Goal: Task Accomplishment & Management: Manage account settings

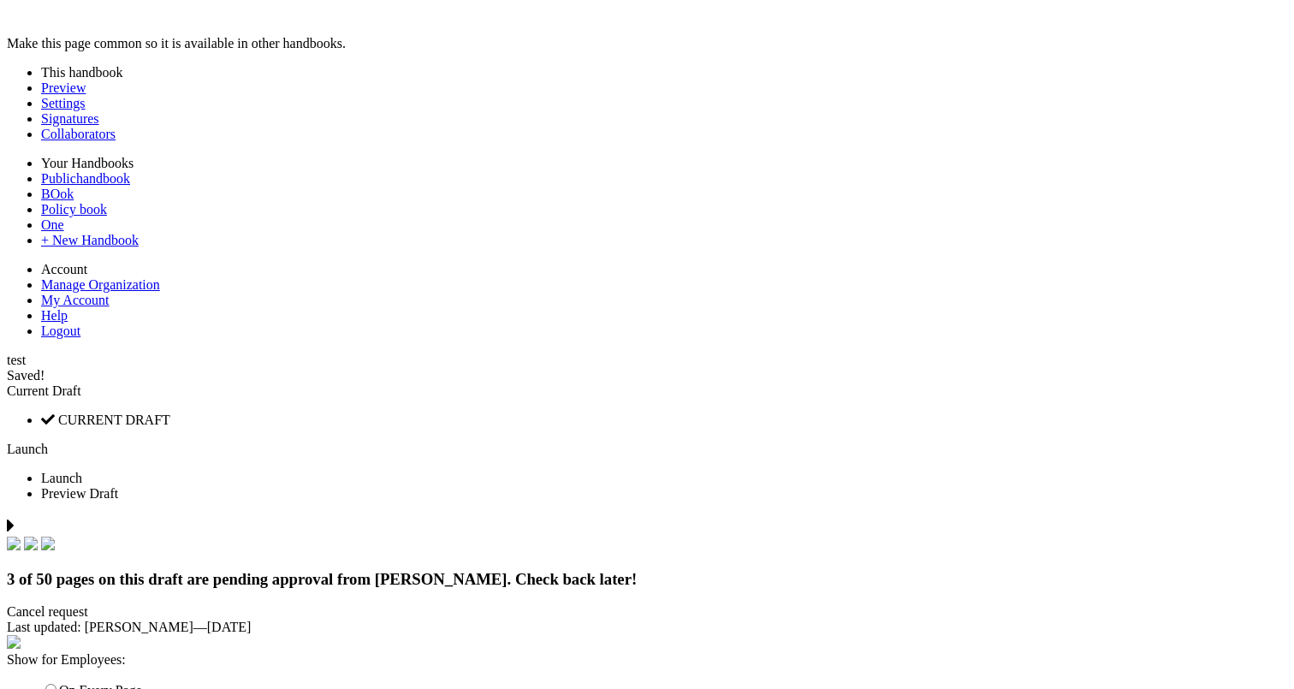
type input "*****"
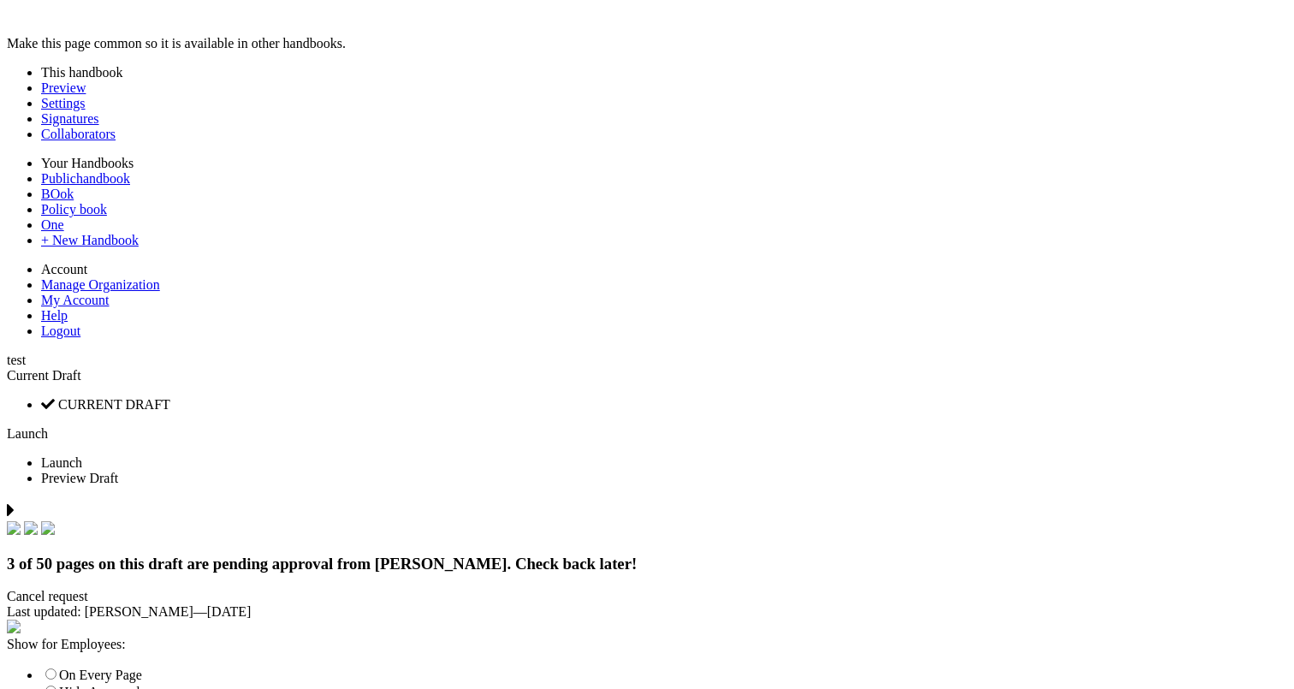
click at [1098, 368] on div "Current Draft" at bounding box center [647, 375] width 1281 height 15
click at [1107, 368] on div "Current Draft" at bounding box center [647, 375] width 1281 height 15
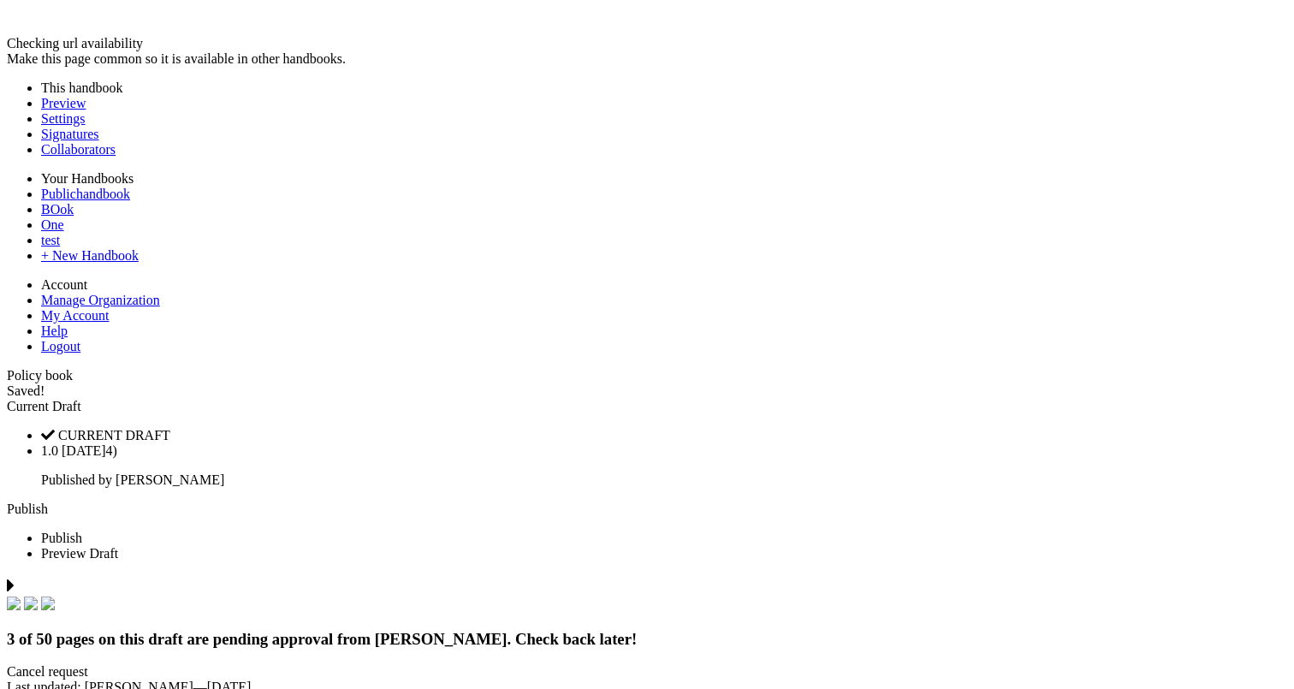
scroll to position [10413, 0]
type input "********"
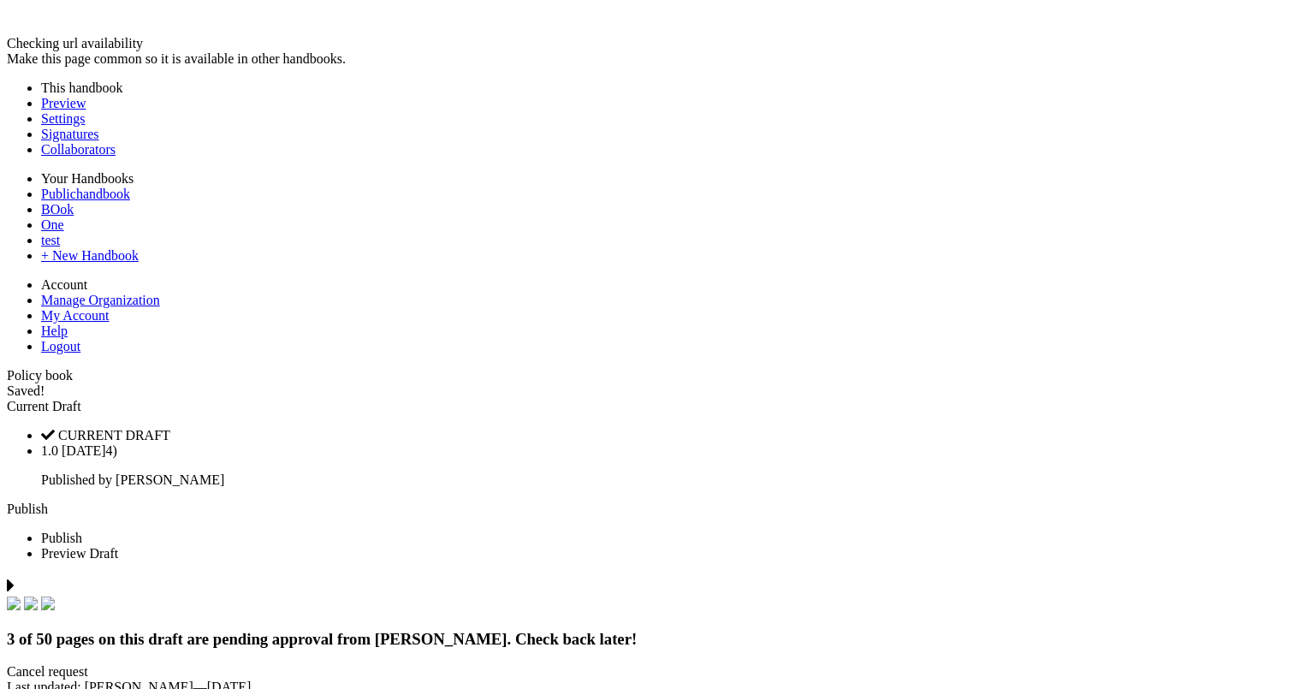
scroll to position [60078, 0]
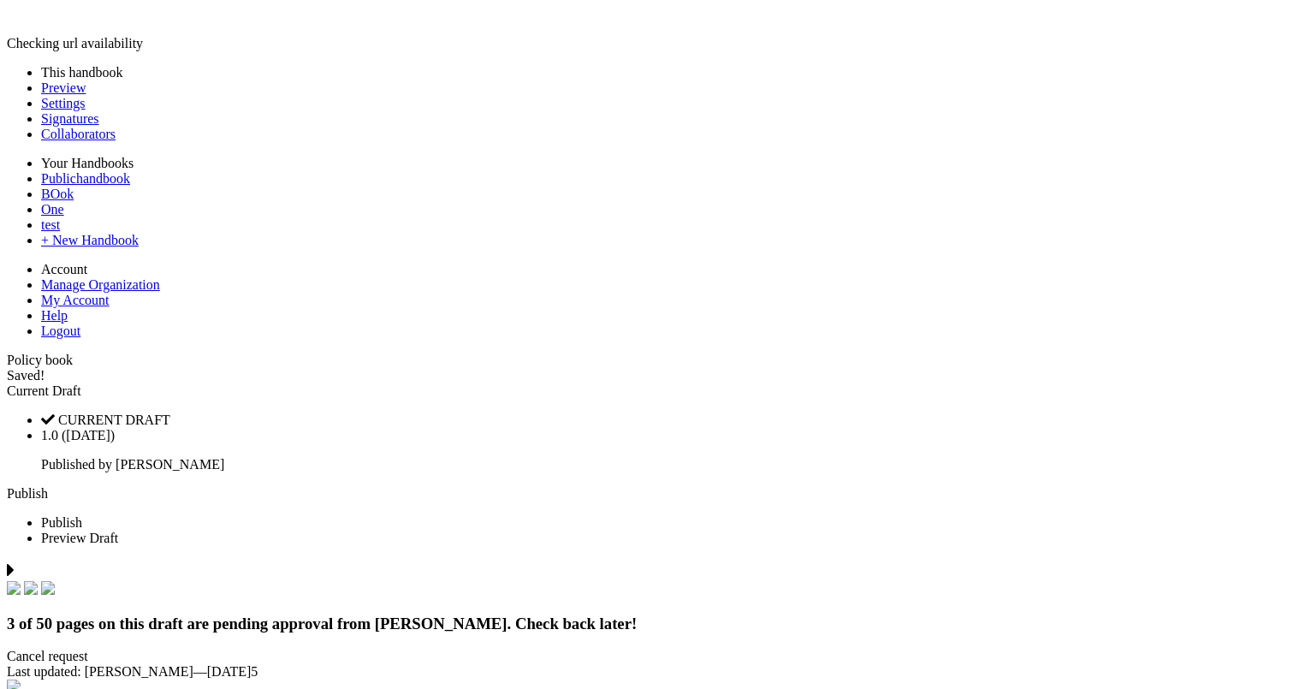
scroll to position [10413, 0]
click at [48, 486] on link "Publish" at bounding box center [27, 493] width 41 height 15
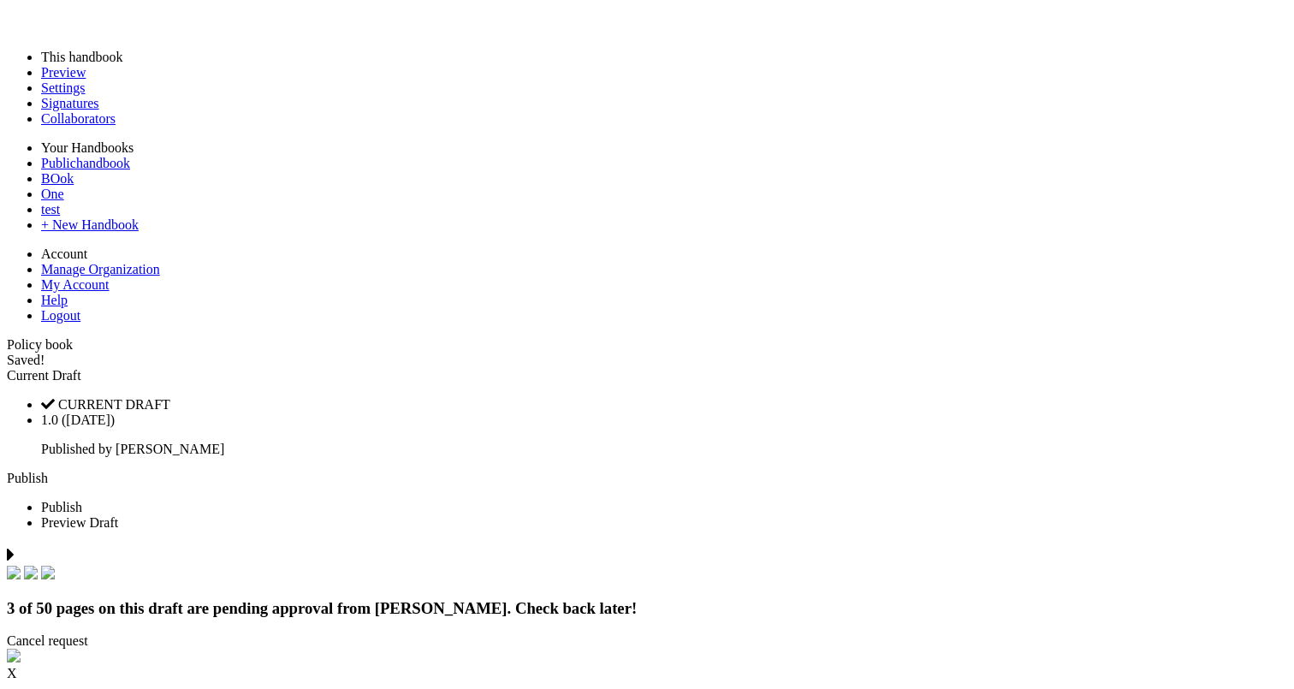
scroll to position [0, 0]
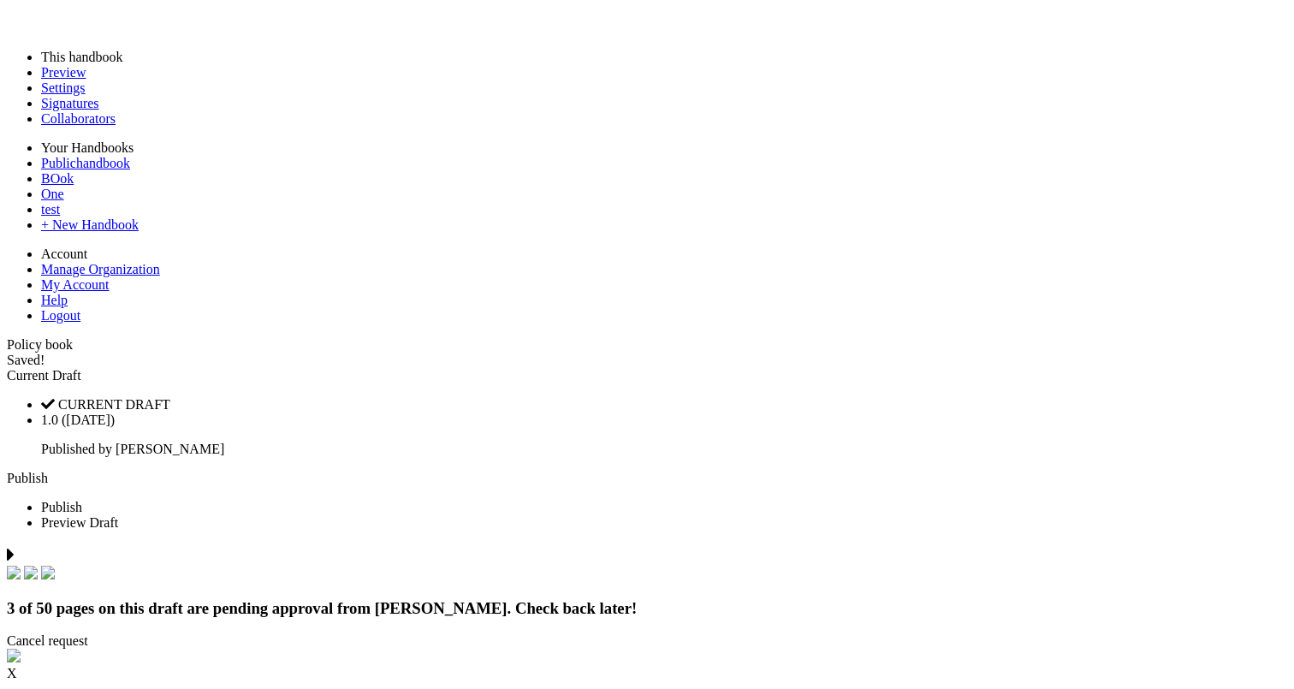
click at [81, 368] on span "Current Draft" at bounding box center [44, 375] width 74 height 15
click at [48, 471] on link "Publish" at bounding box center [27, 478] width 41 height 15
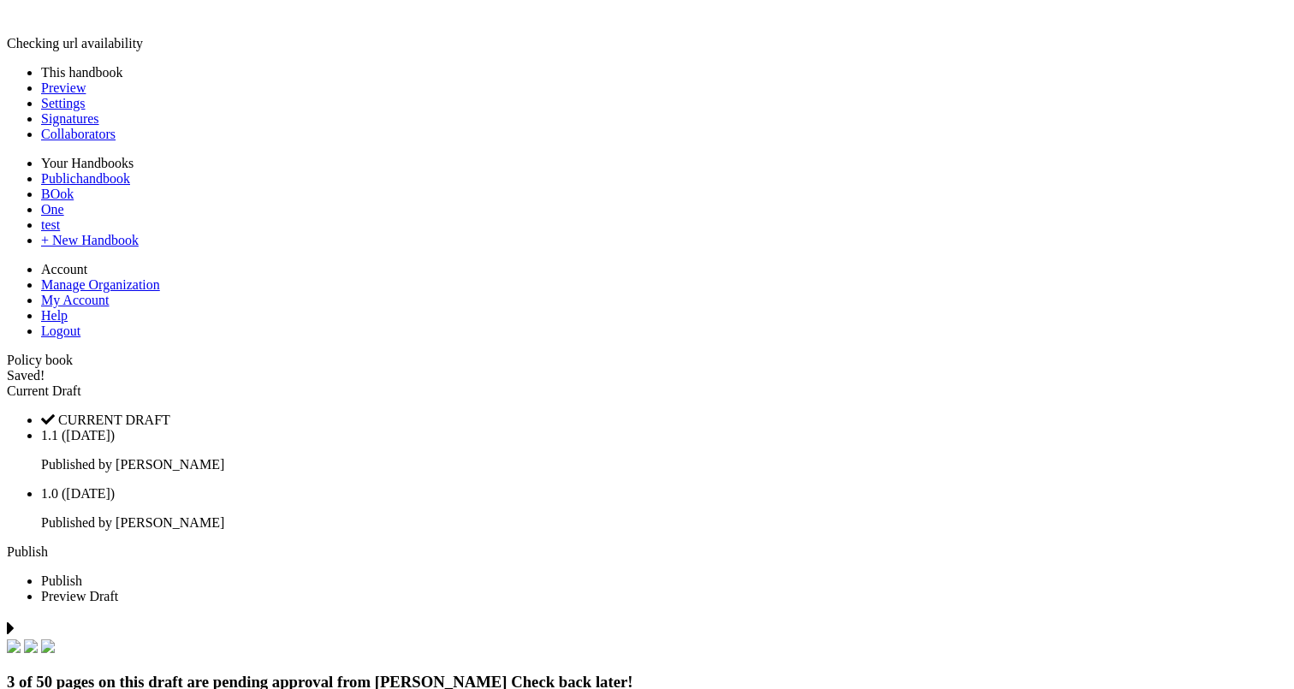
click at [81, 383] on span at bounding box center [81, 390] width 0 height 15
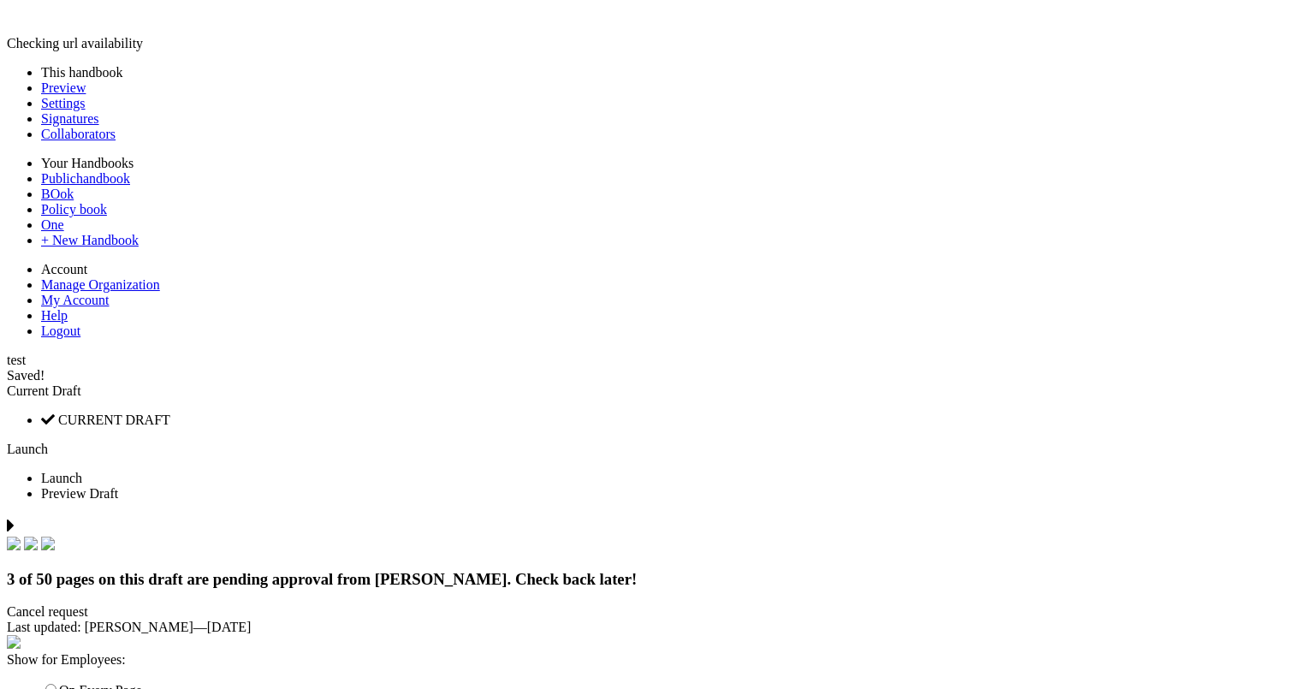
click at [1128, 383] on div "Current Draft" at bounding box center [647, 390] width 1281 height 15
click at [81, 383] on span at bounding box center [81, 390] width 0 height 15
click at [48, 442] on link "Launch" at bounding box center [27, 449] width 41 height 15
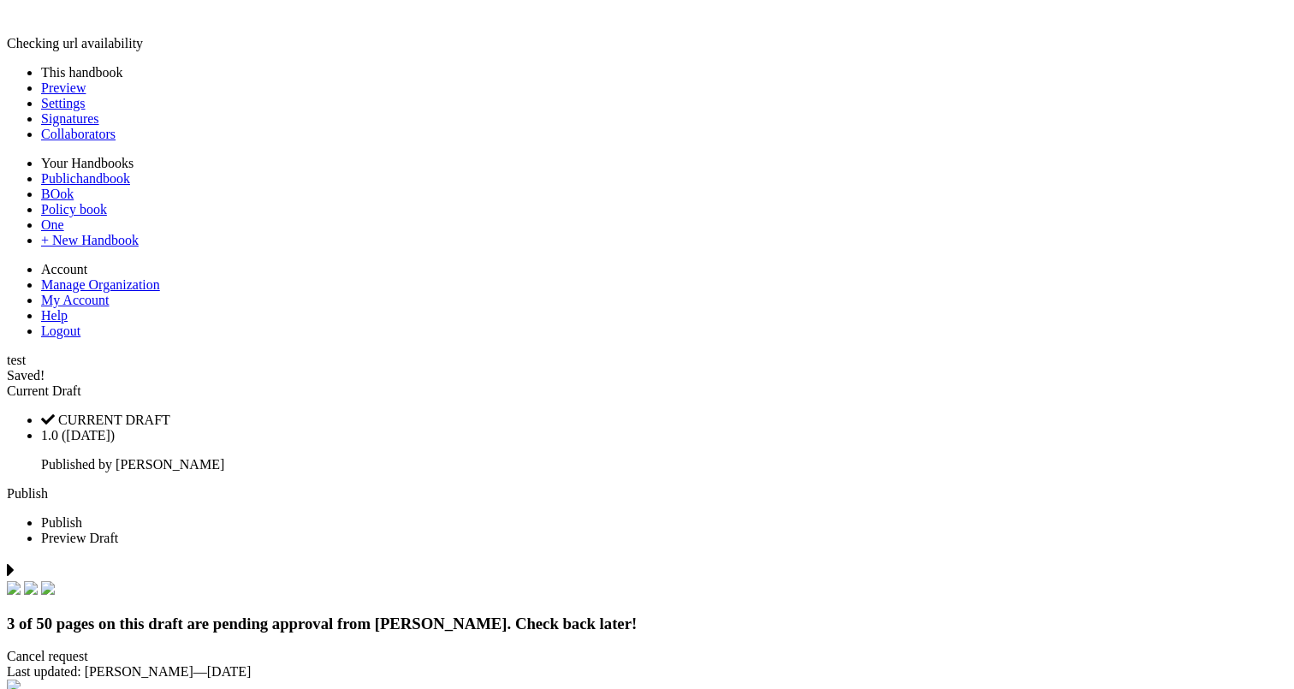
click at [1095, 383] on div "Current Draft" at bounding box center [647, 390] width 1281 height 15
click at [48, 486] on link "Publish" at bounding box center [27, 493] width 41 height 15
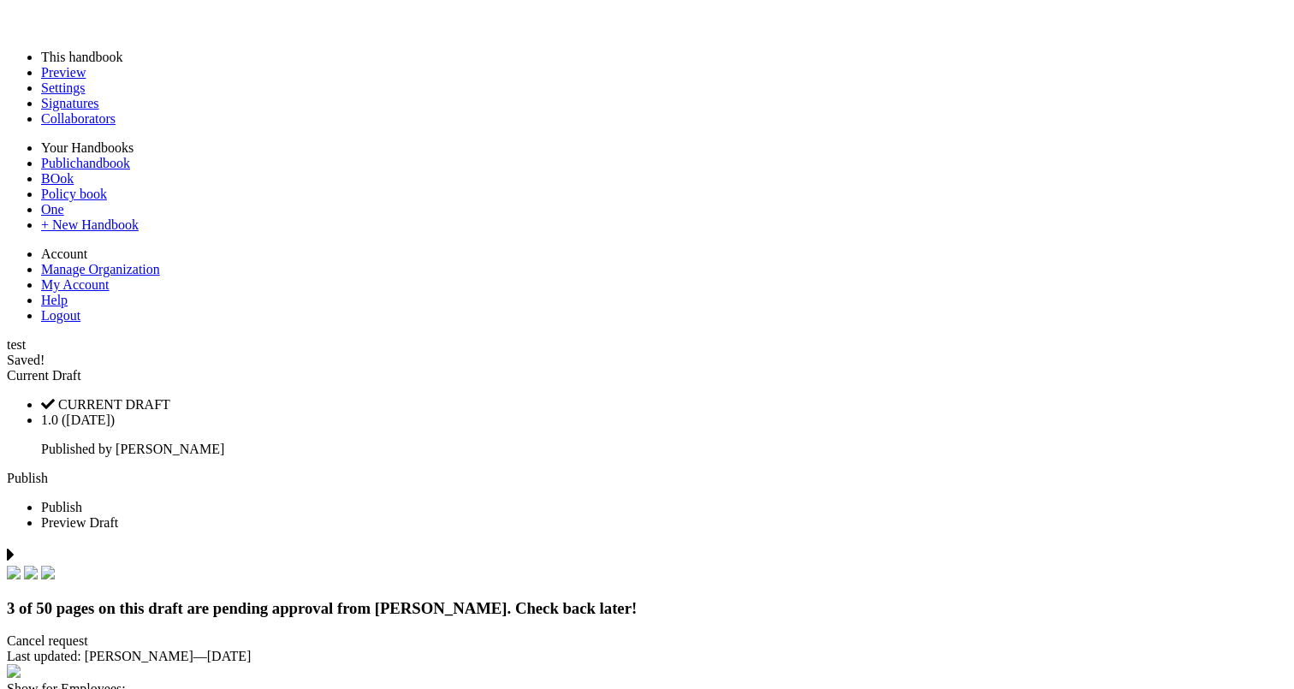
scroll to position [0, 0]
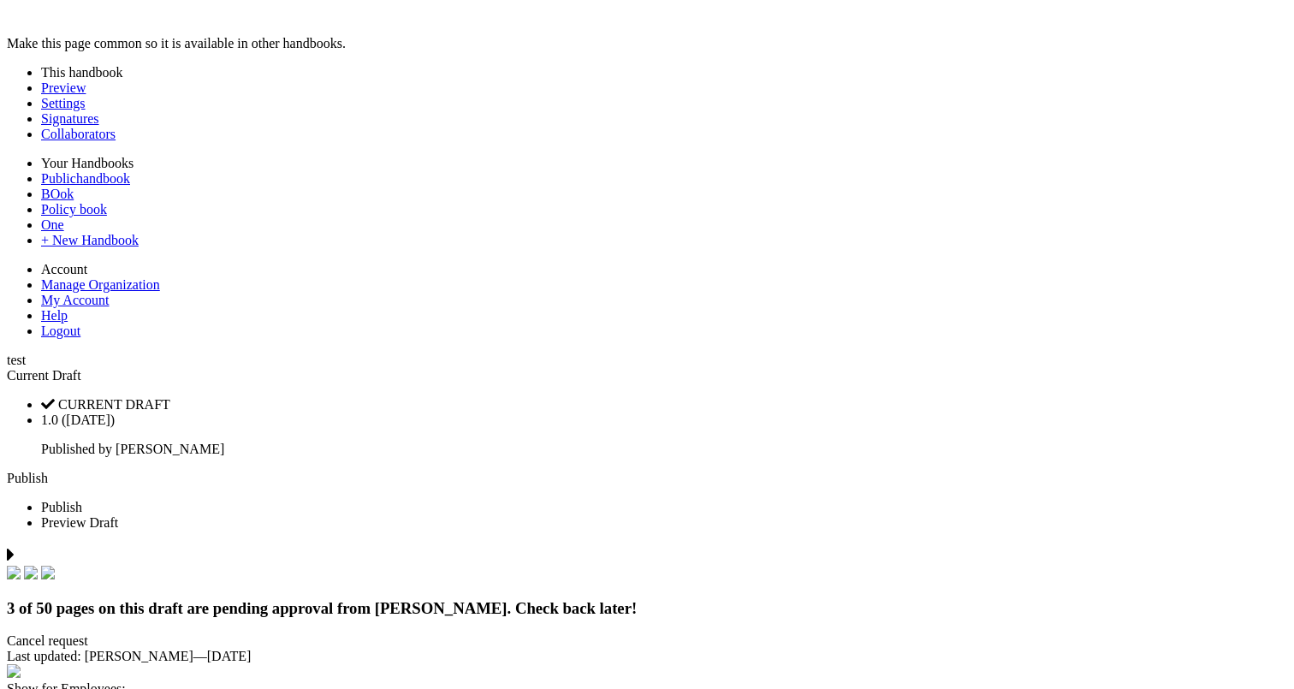
click at [1095, 368] on div "Current Draft" at bounding box center [647, 375] width 1281 height 15
click at [1120, 368] on div "Current Draft" at bounding box center [647, 375] width 1281 height 15
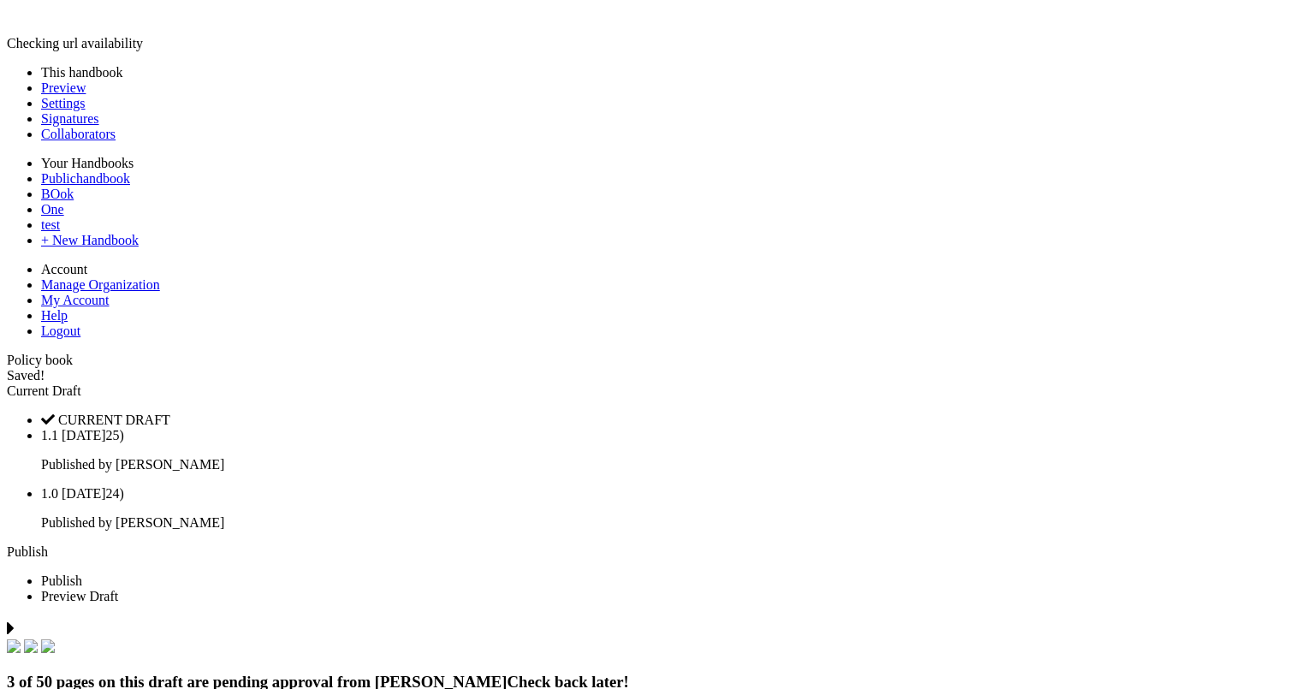
click at [1094, 383] on div "Current Draft" at bounding box center [647, 390] width 1281 height 15
click at [1118, 383] on div "Current Draft" at bounding box center [647, 390] width 1281 height 15
click at [48, 544] on link "Publish" at bounding box center [27, 551] width 41 height 15
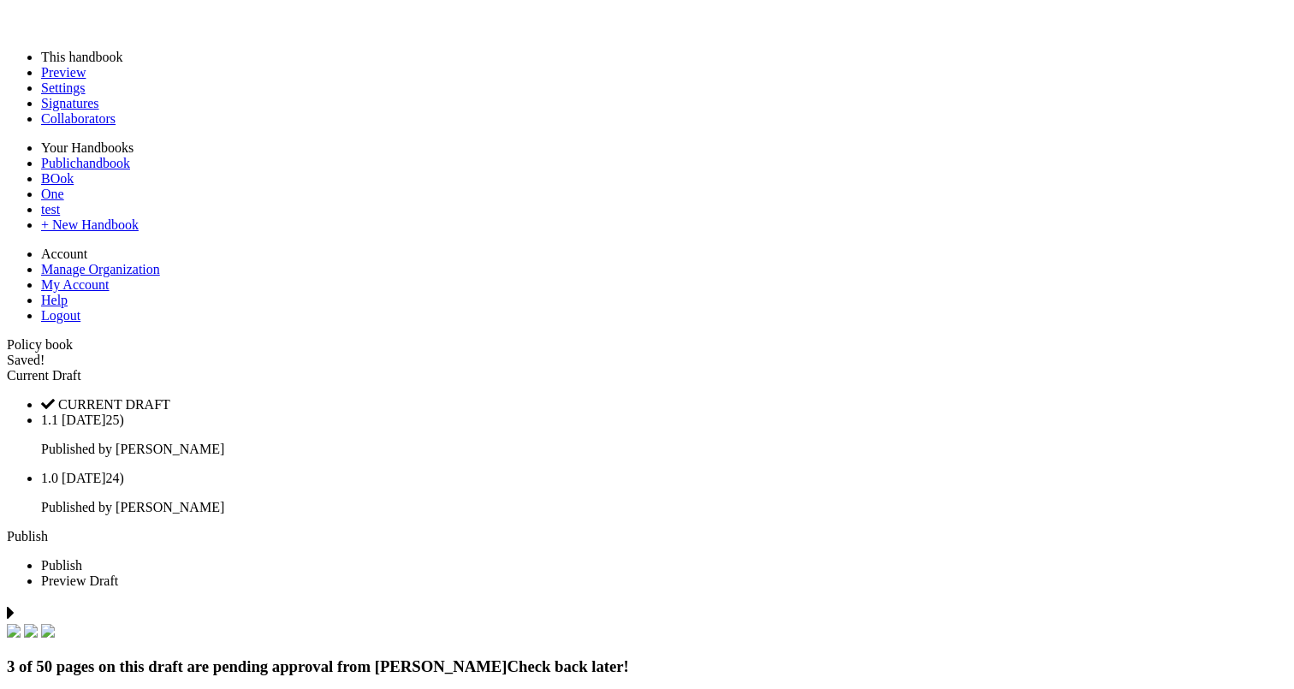
click at [48, 529] on link "Publish" at bounding box center [27, 536] width 41 height 15
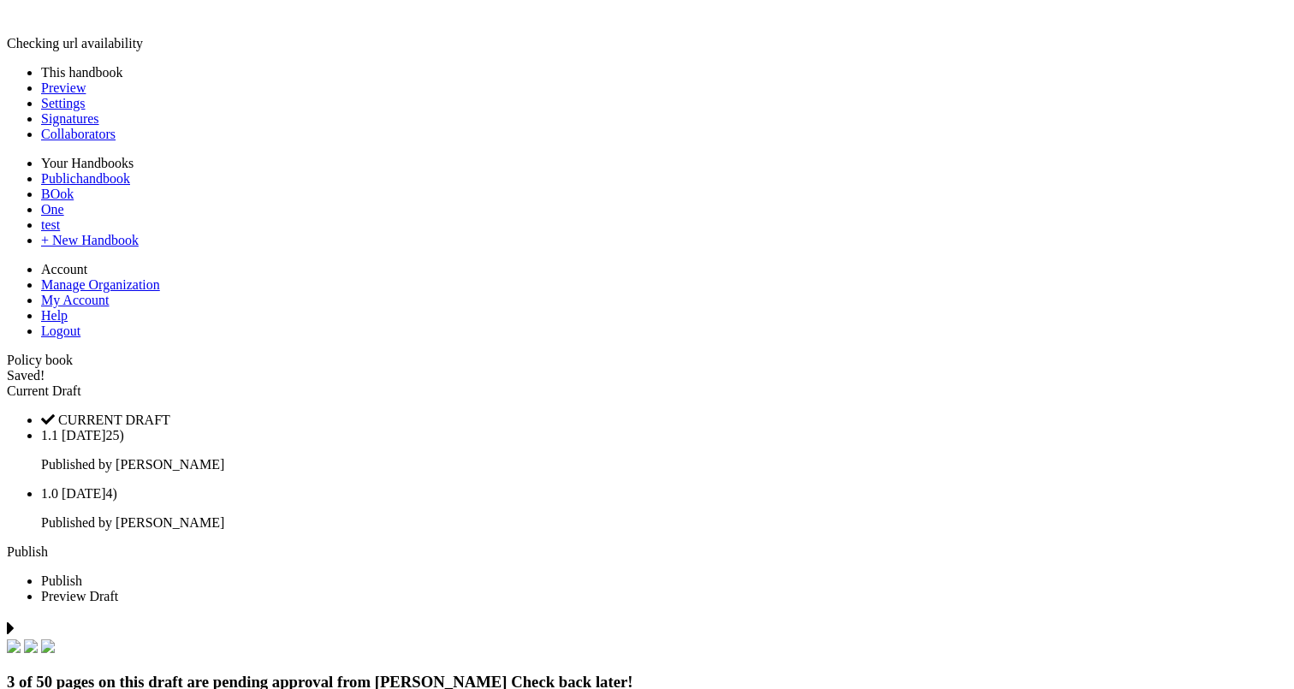
click at [48, 544] on link "Publish" at bounding box center [27, 551] width 41 height 15
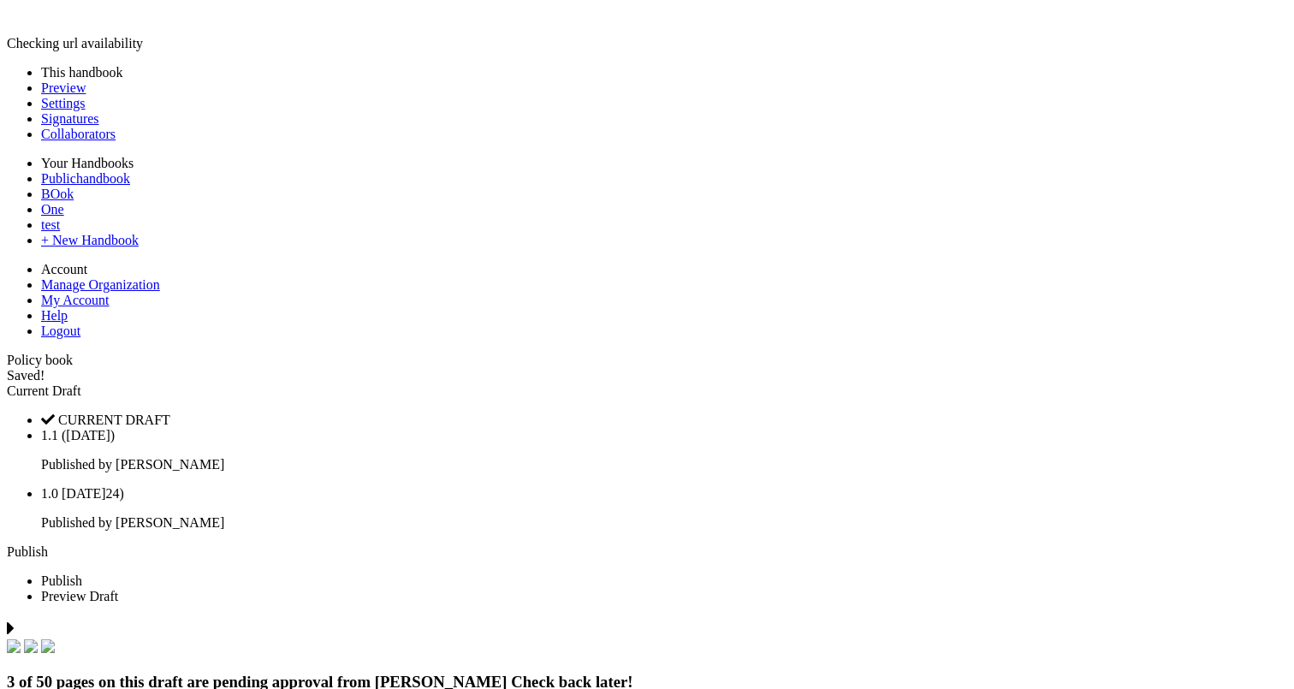
click at [48, 544] on link "Publish" at bounding box center [27, 551] width 41 height 15
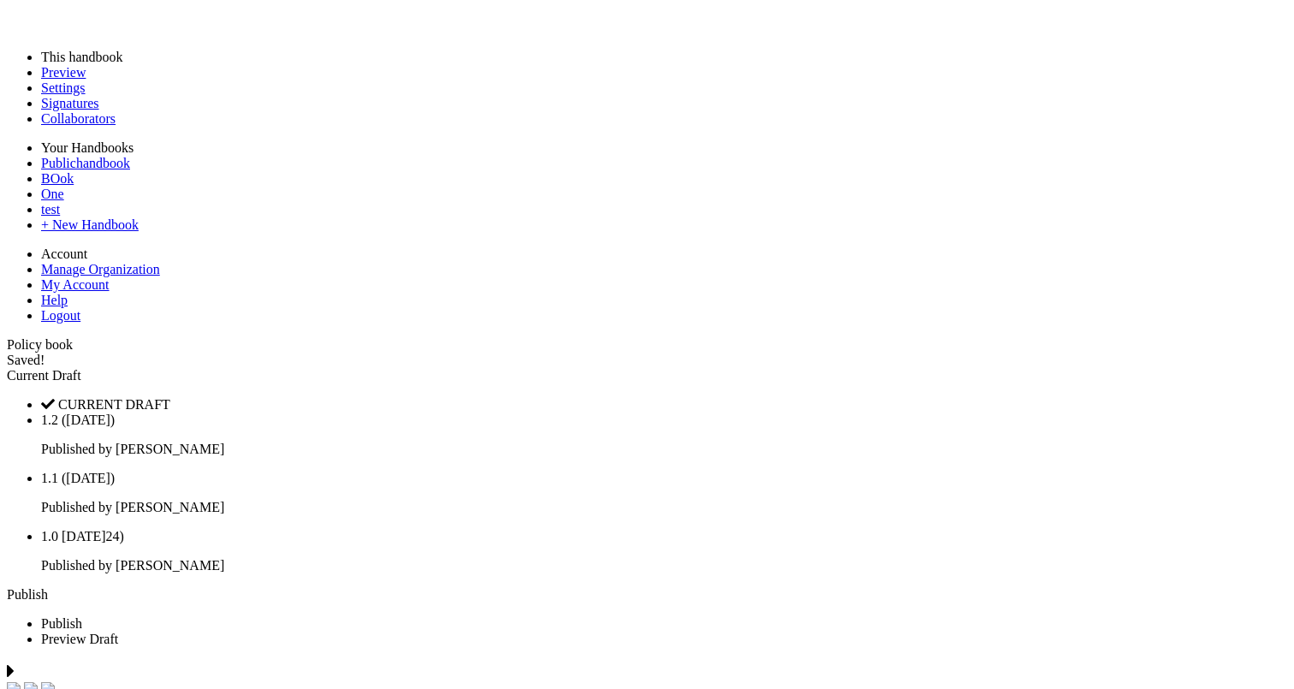
click at [81, 368] on span "Current Draft" at bounding box center [44, 375] width 74 height 15
click at [1063, 368] on div "Current Draft" at bounding box center [647, 375] width 1281 height 15
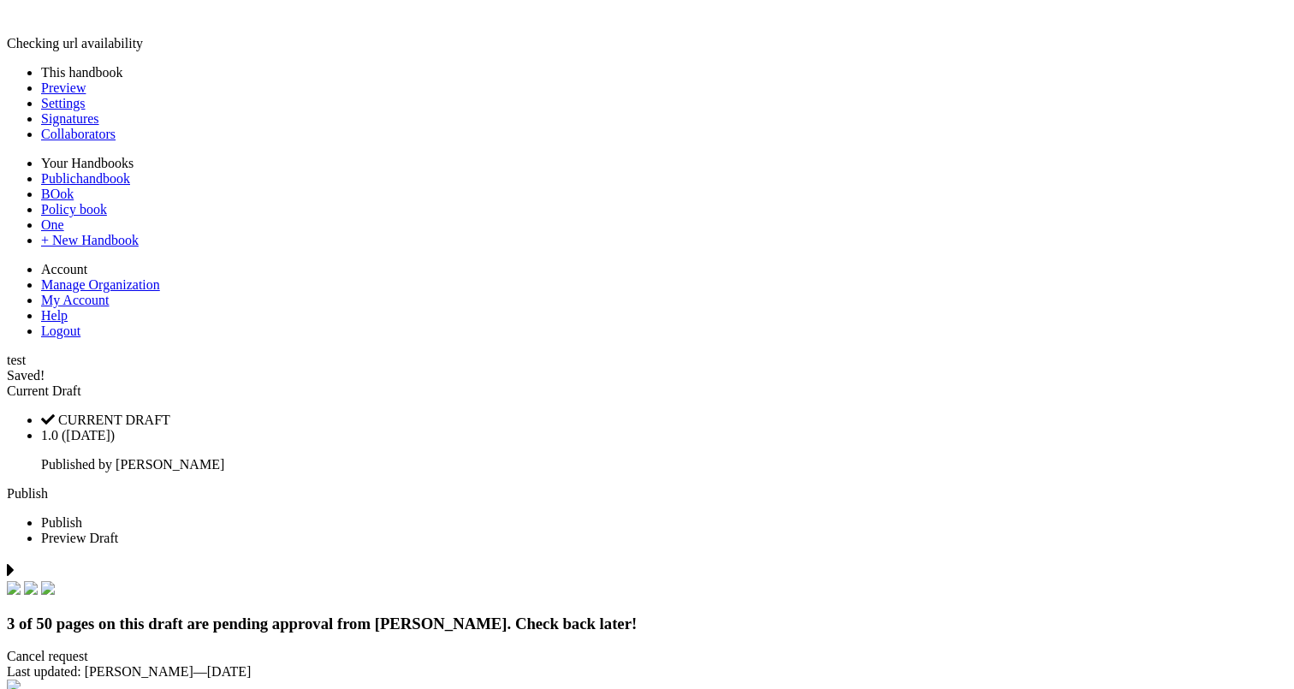
click at [81, 383] on span at bounding box center [81, 390] width 0 height 15
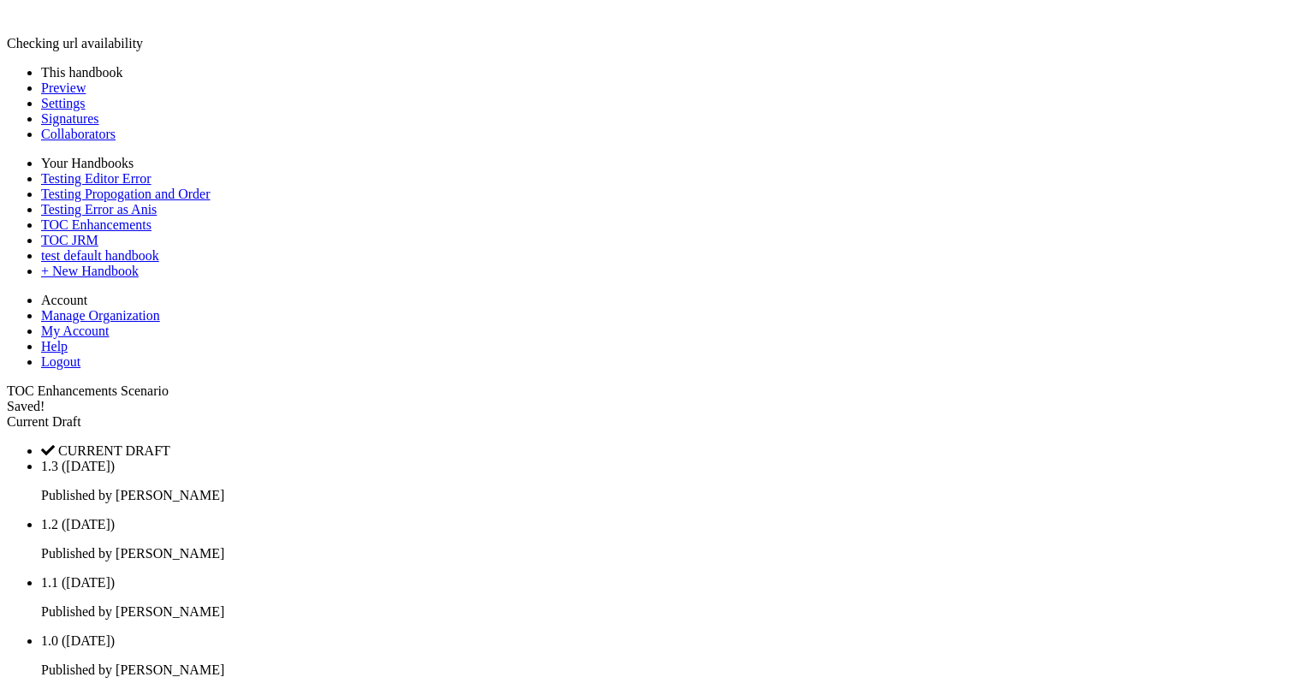
click at [7, 383] on link at bounding box center [7, 383] width 0 height 0
click at [86, 93] on link "Preview" at bounding box center [63, 87] width 45 height 15
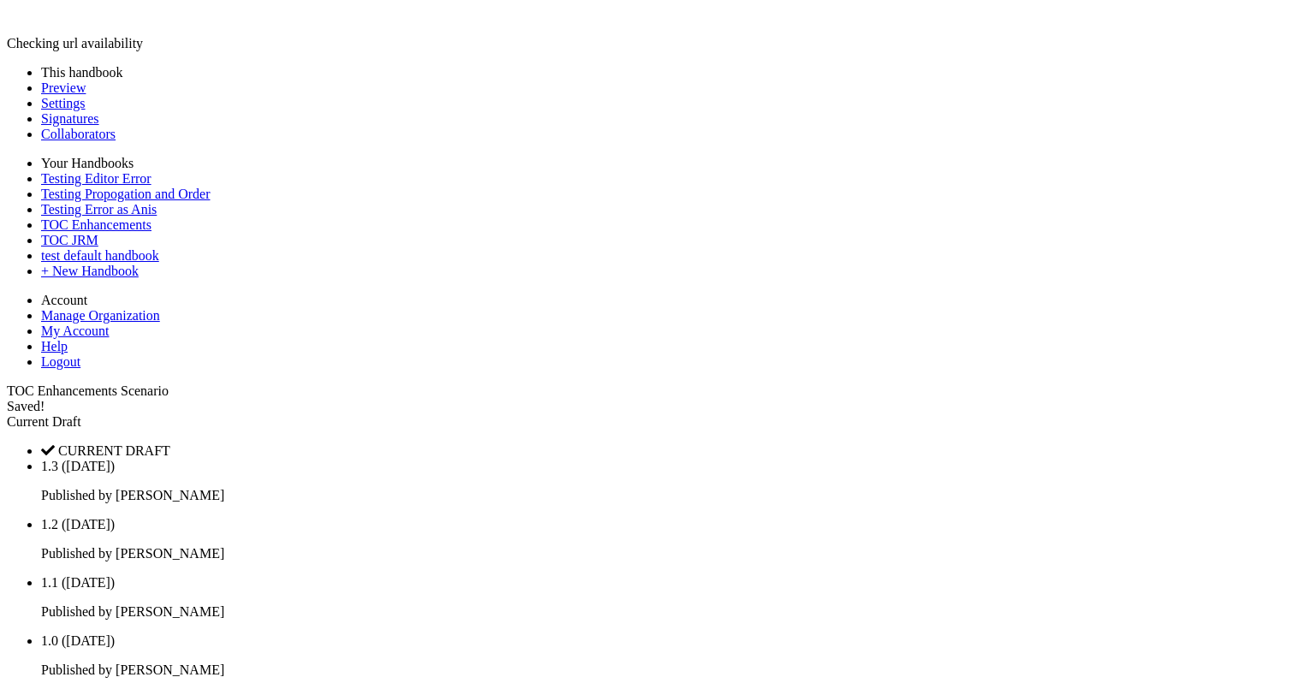
type input "******"
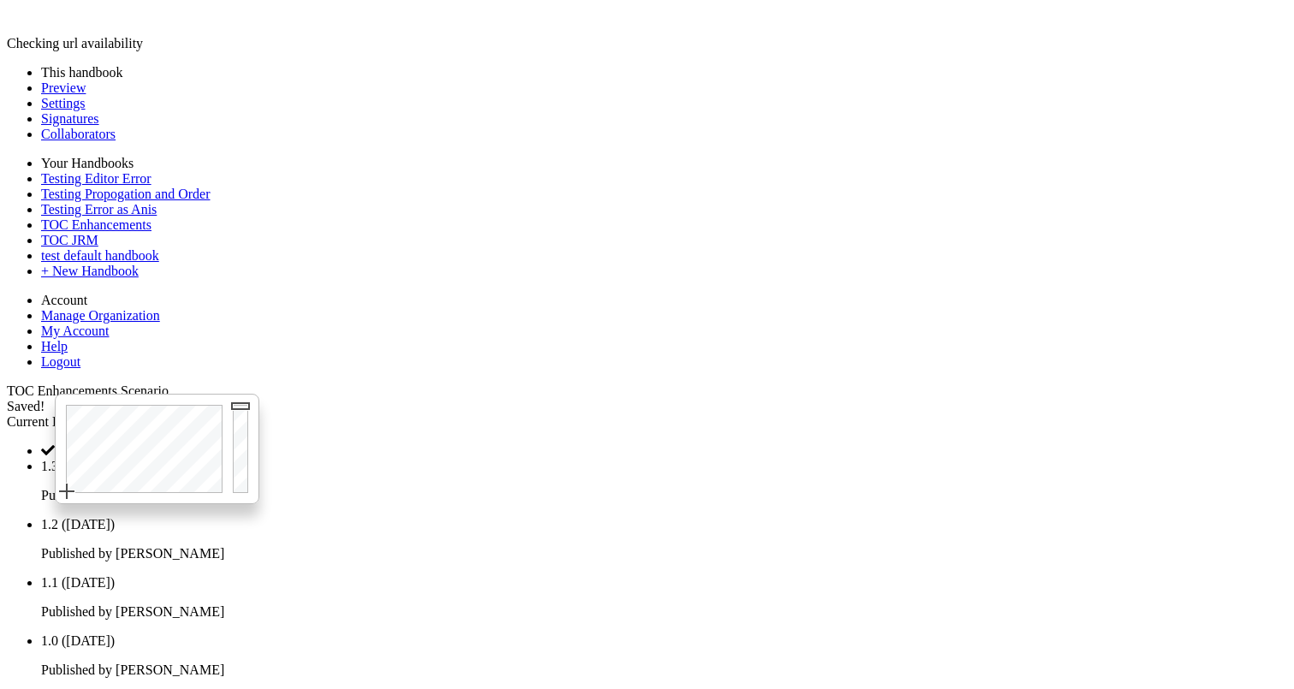
click at [117, 428] on div at bounding box center [142, 449] width 172 height 109
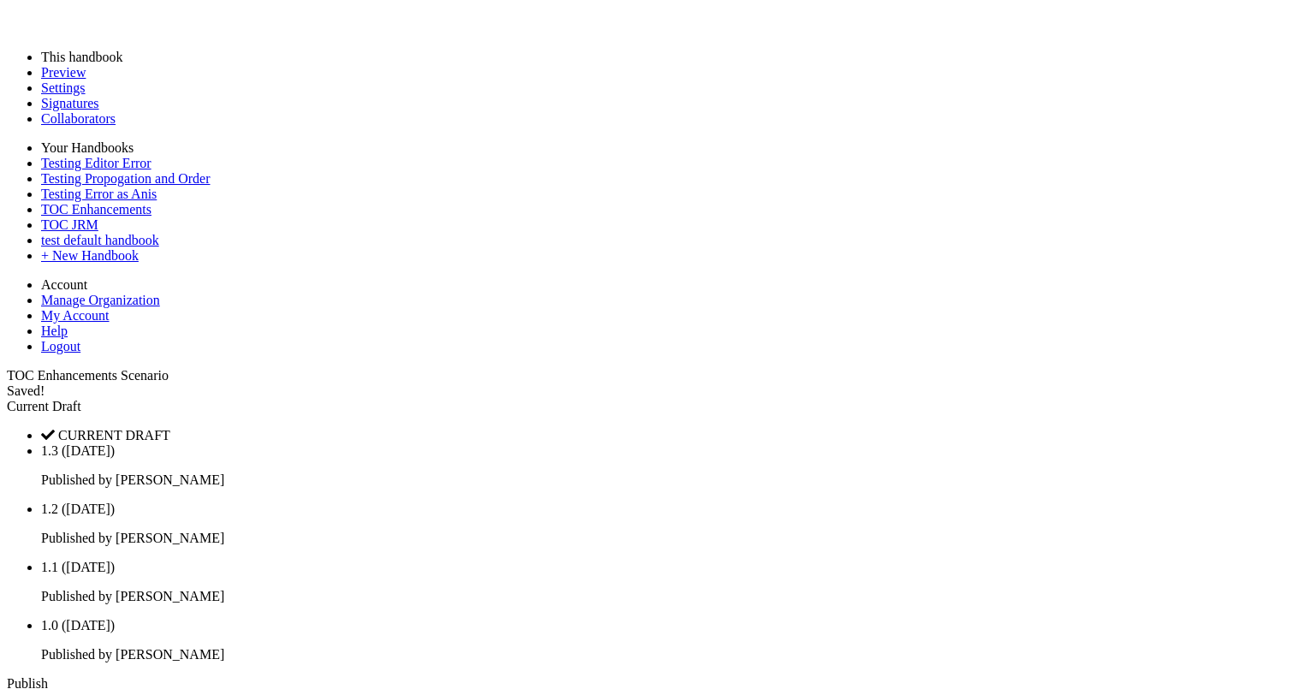
click at [40, 36] on div at bounding box center [647, 36] width 1281 height 0
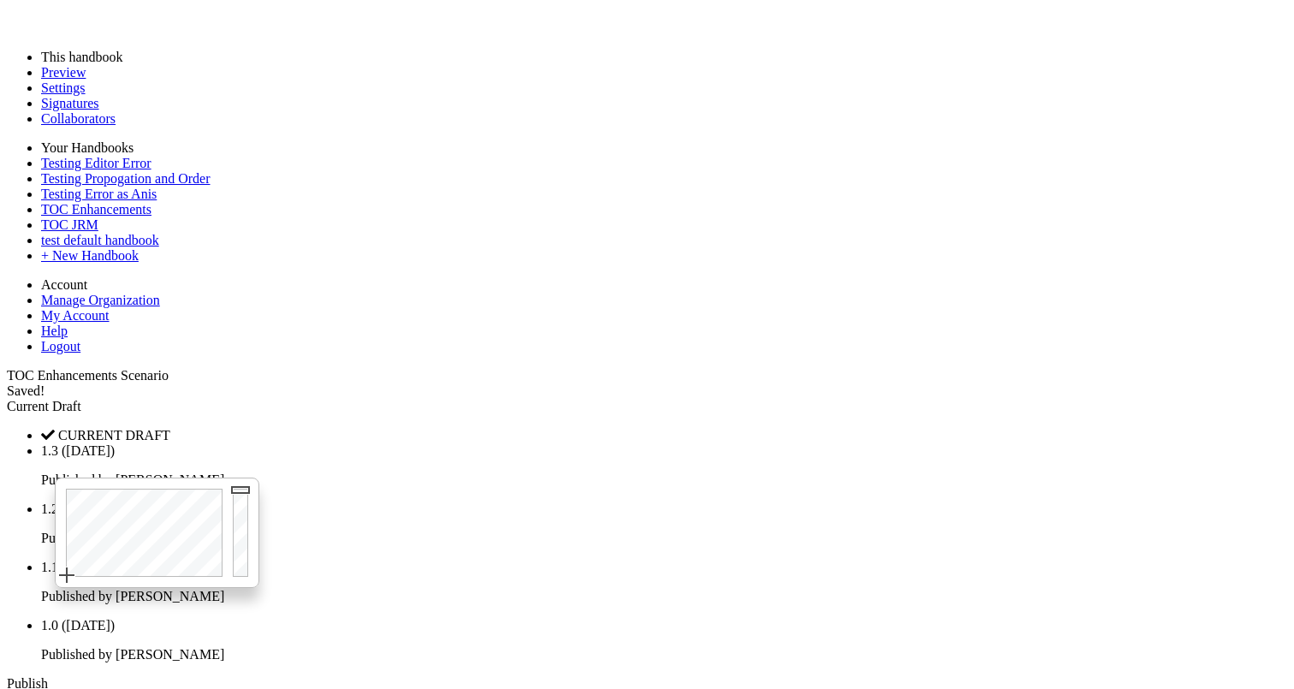
type input "******"
click at [174, 510] on div at bounding box center [142, 532] width 172 height 109
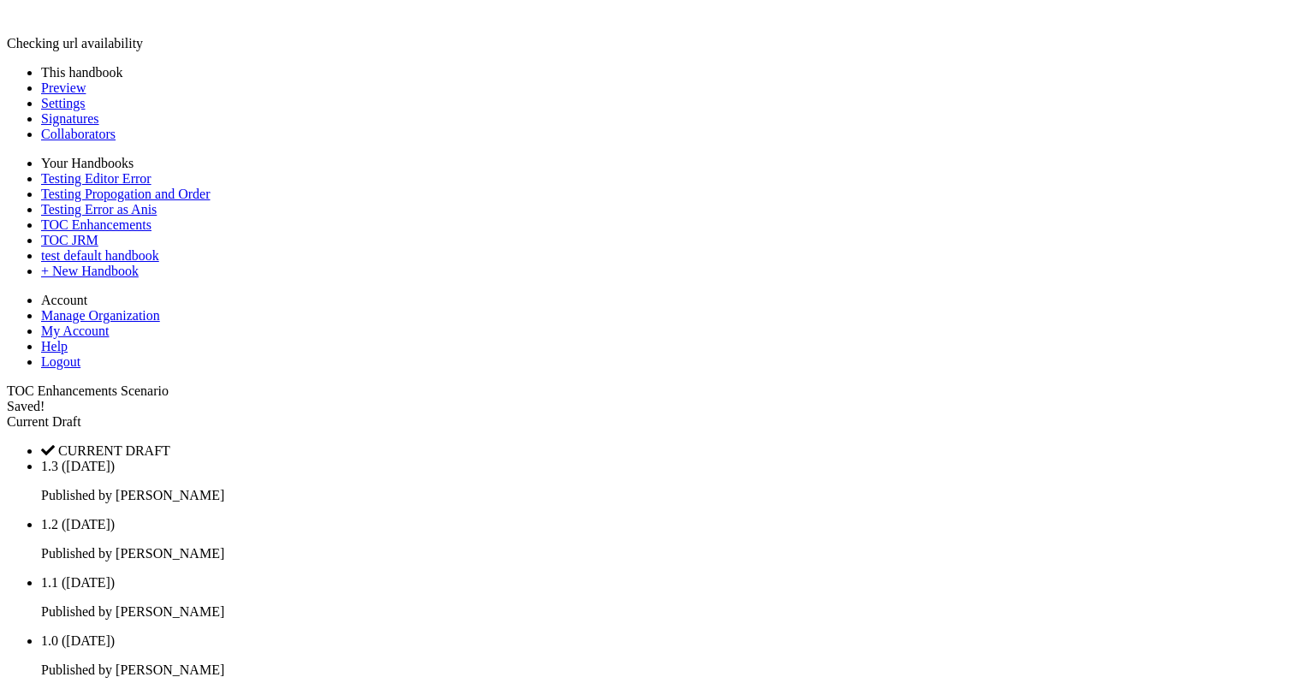
type input "******"
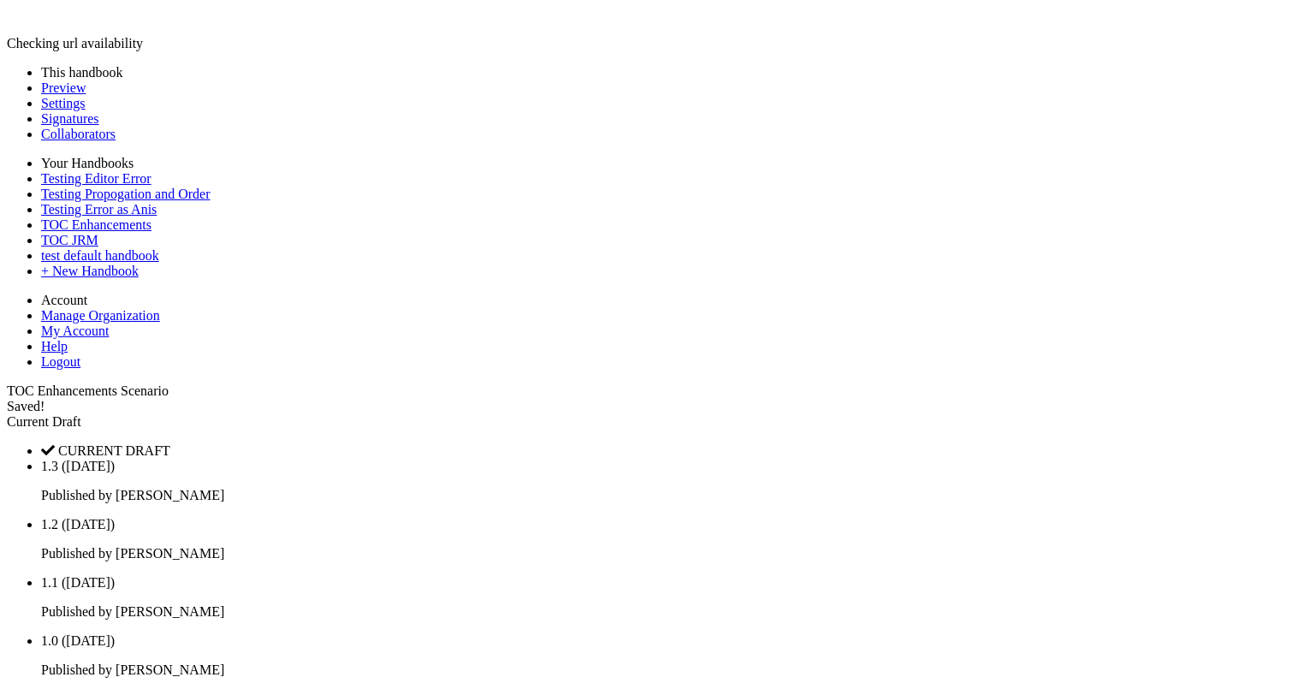
type input "******"
select select "****"
select select "***"
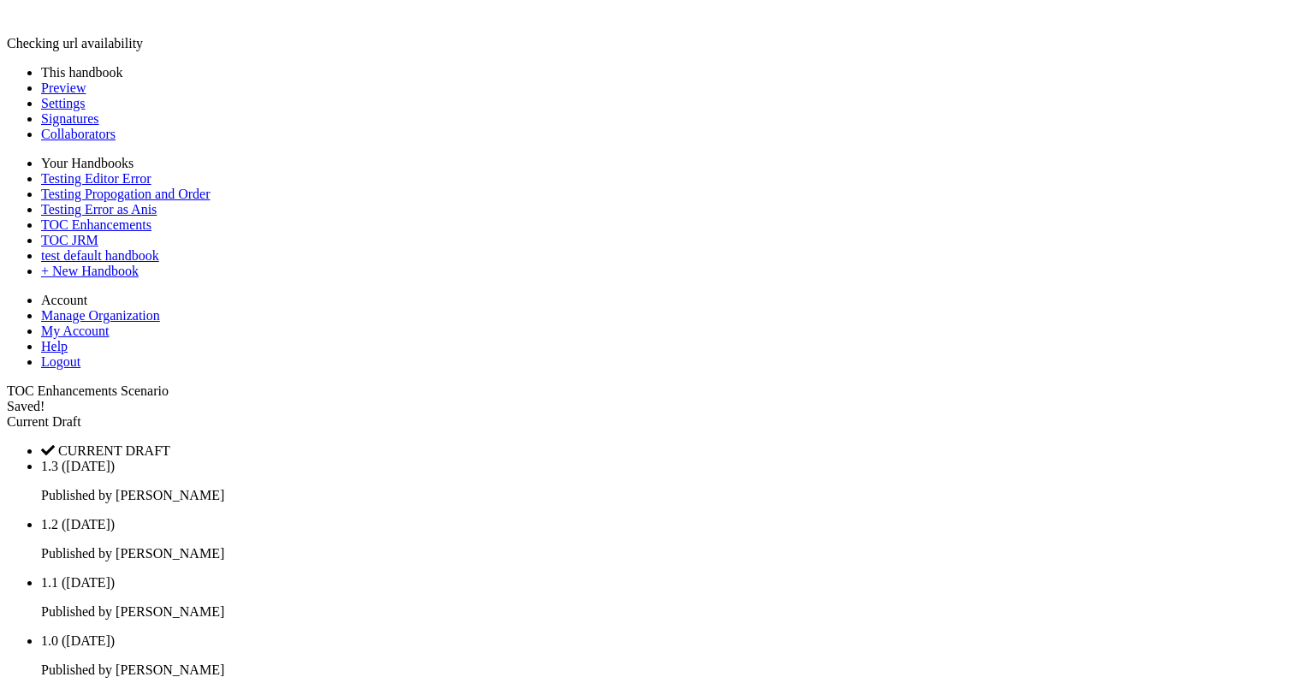
click at [48, 688] on link "Publish" at bounding box center [27, 699] width 41 height 15
